Goal: Navigation & Orientation: Find specific page/section

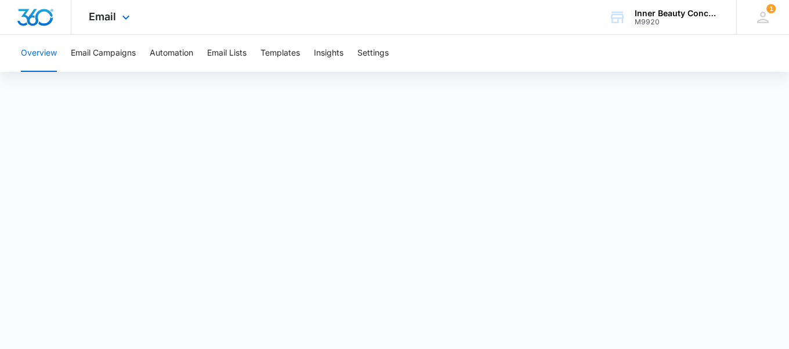
click at [104, 9] on div "Email Apps Reputation Websites Forms CRM Email Social Shop Payments POS Content…" at bounding box center [110, 17] width 79 height 34
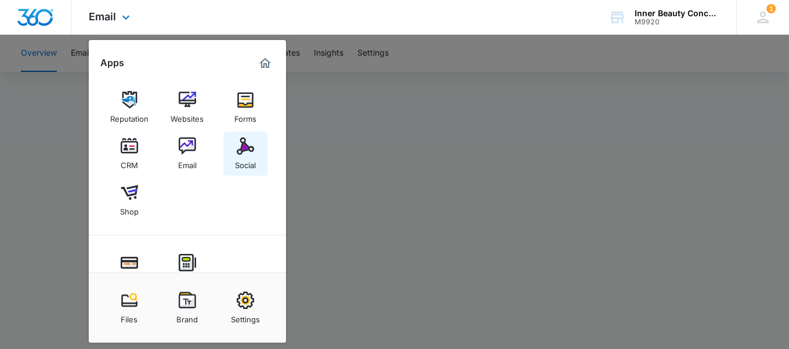
click at [241, 154] on img at bounding box center [245, 146] width 17 height 17
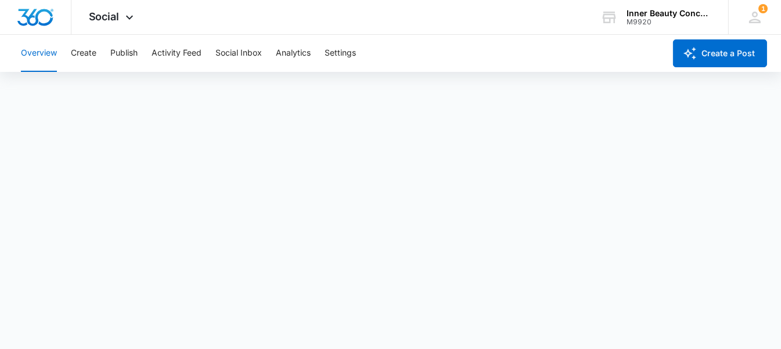
scroll to position [2, 0]
click at [139, 18] on div "Social Apps Reputation Websites Forms CRM Email Social Shop Payments POS Conten…" at bounding box center [112, 17] width 82 height 34
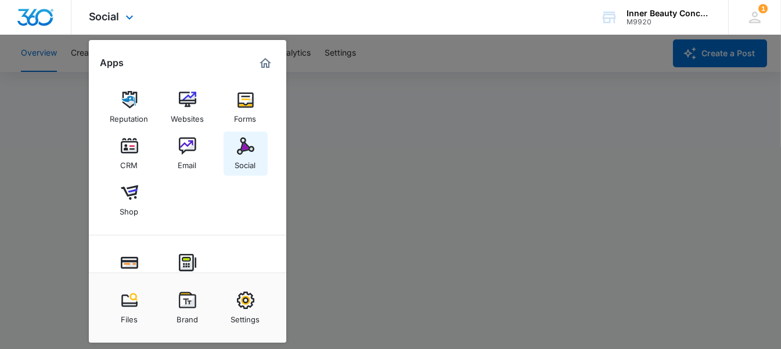
click at [247, 150] on img at bounding box center [245, 146] width 17 height 17
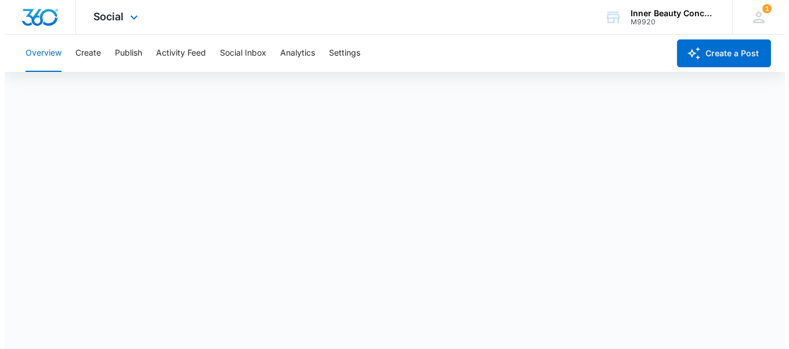
scroll to position [0, 0]
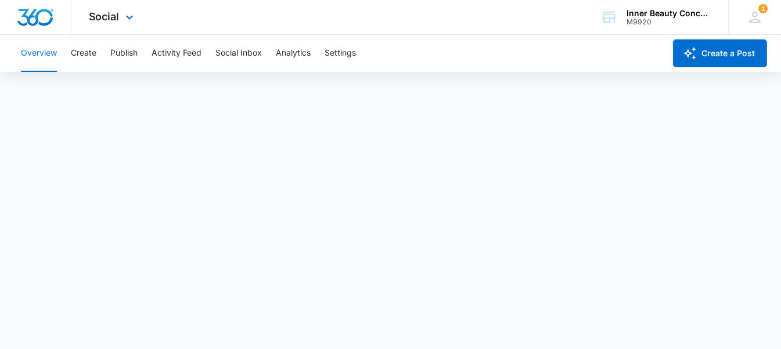
click at [129, 9] on div "Social Apps Reputation Websites Forms CRM Email Social Shop Payments POS Conten…" at bounding box center [112, 17] width 82 height 34
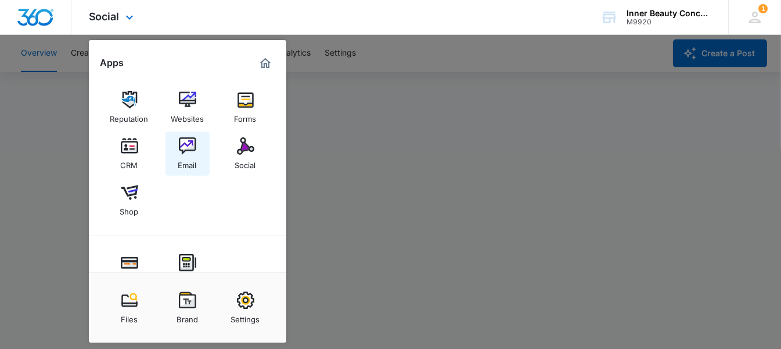
click at [183, 150] on img at bounding box center [187, 146] width 17 height 17
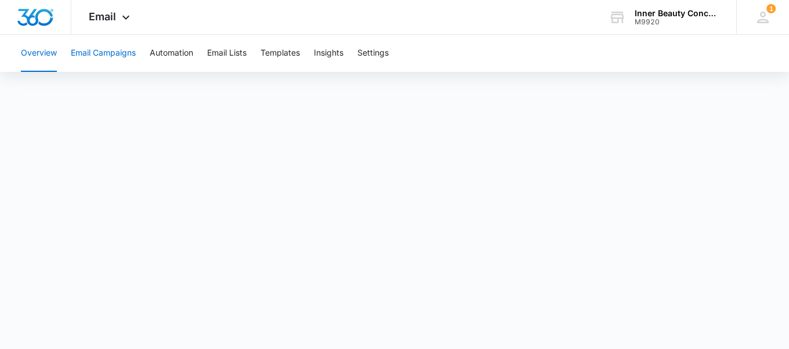
click at [107, 59] on button "Email Campaigns" at bounding box center [103, 53] width 65 height 37
click at [126, 15] on icon at bounding box center [126, 20] width 14 height 14
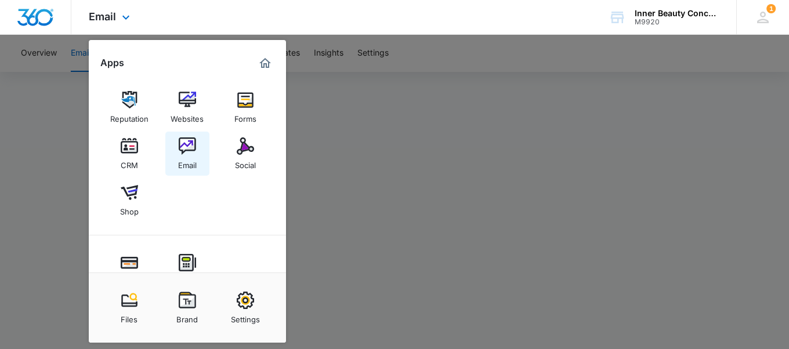
click at [182, 154] on img at bounding box center [187, 146] width 17 height 17
